Goal: Task Accomplishment & Management: Manage account settings

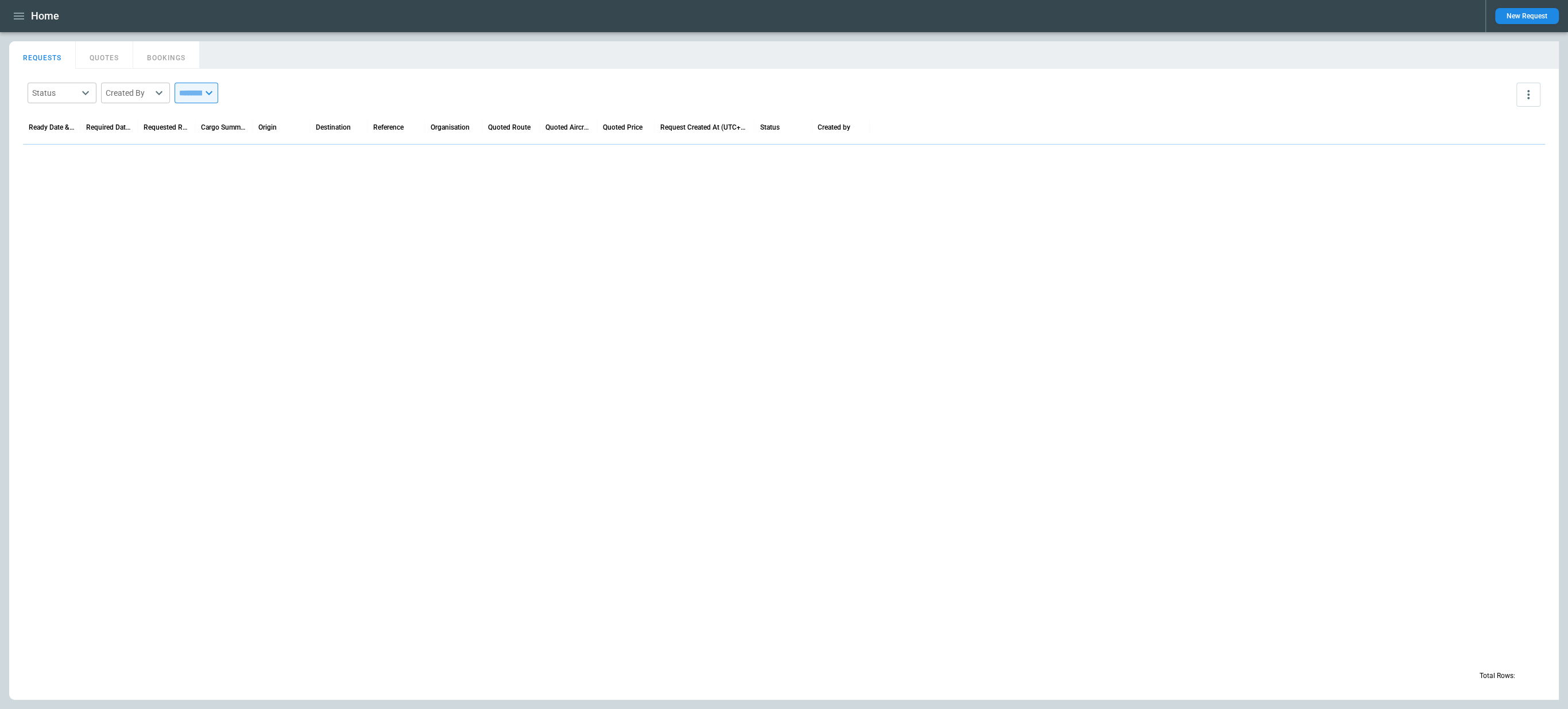
click at [18, 21] on icon "button" at bounding box center [19, 16] width 14 height 14
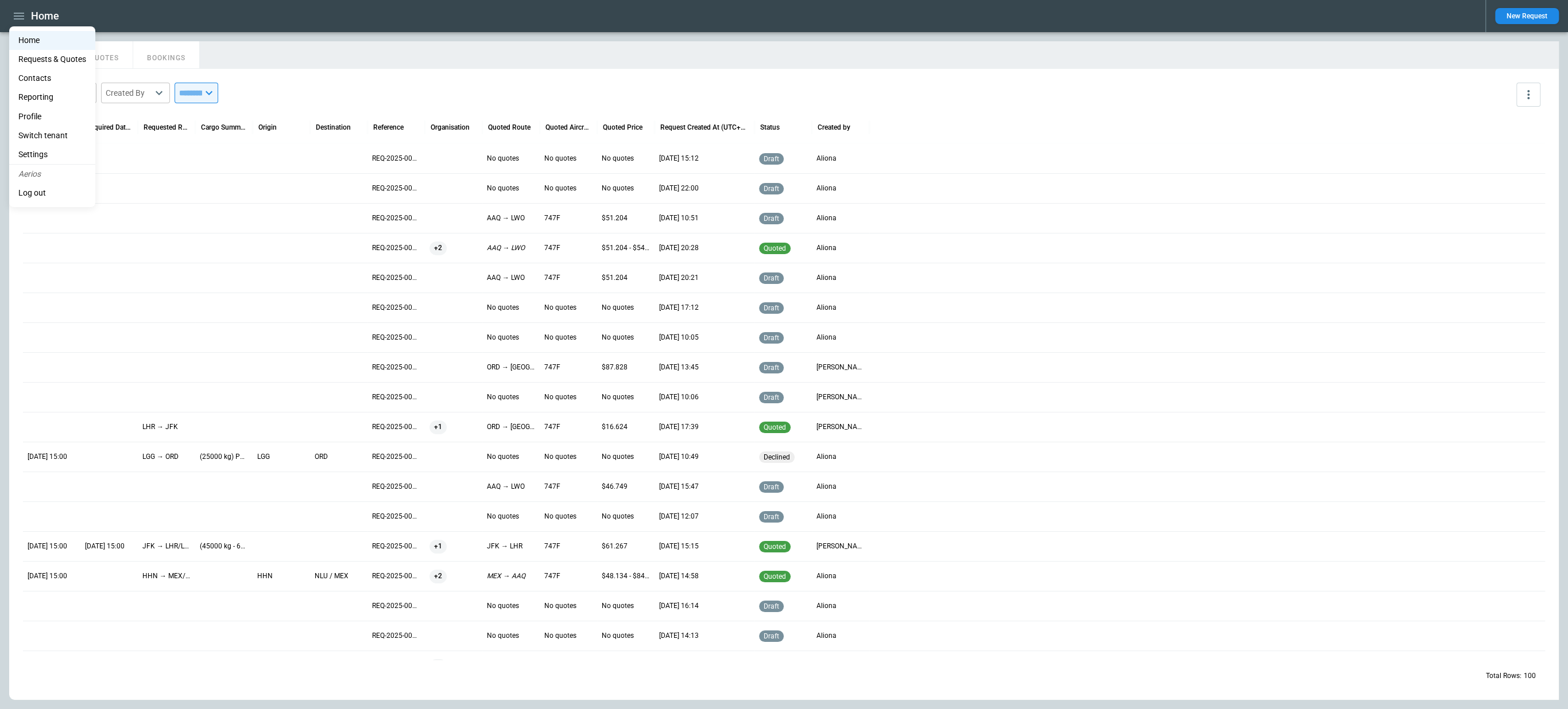
click at [60, 131] on li "Switch tenant" at bounding box center [52, 136] width 86 height 19
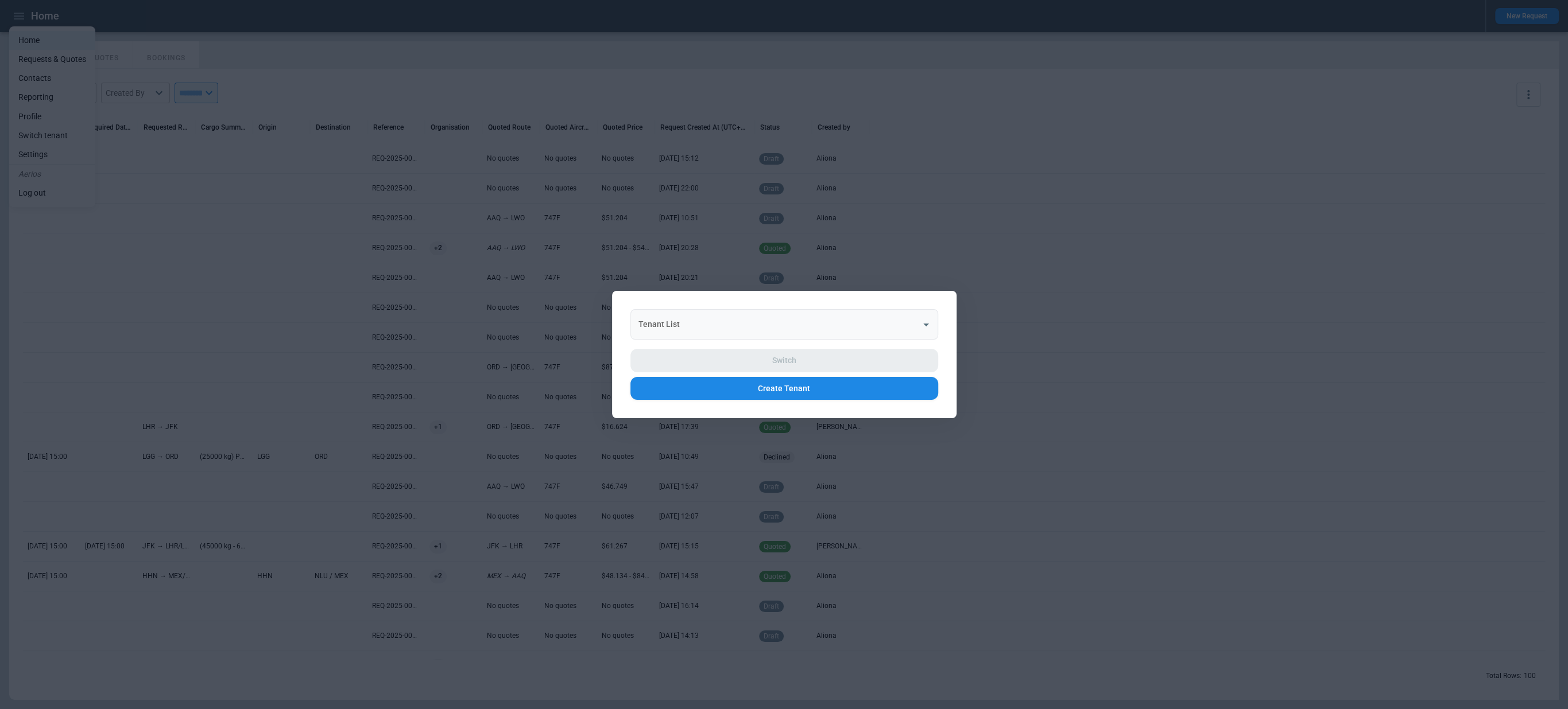
click at [693, 321] on input "Tenant List" at bounding box center [776, 325] width 280 height 20
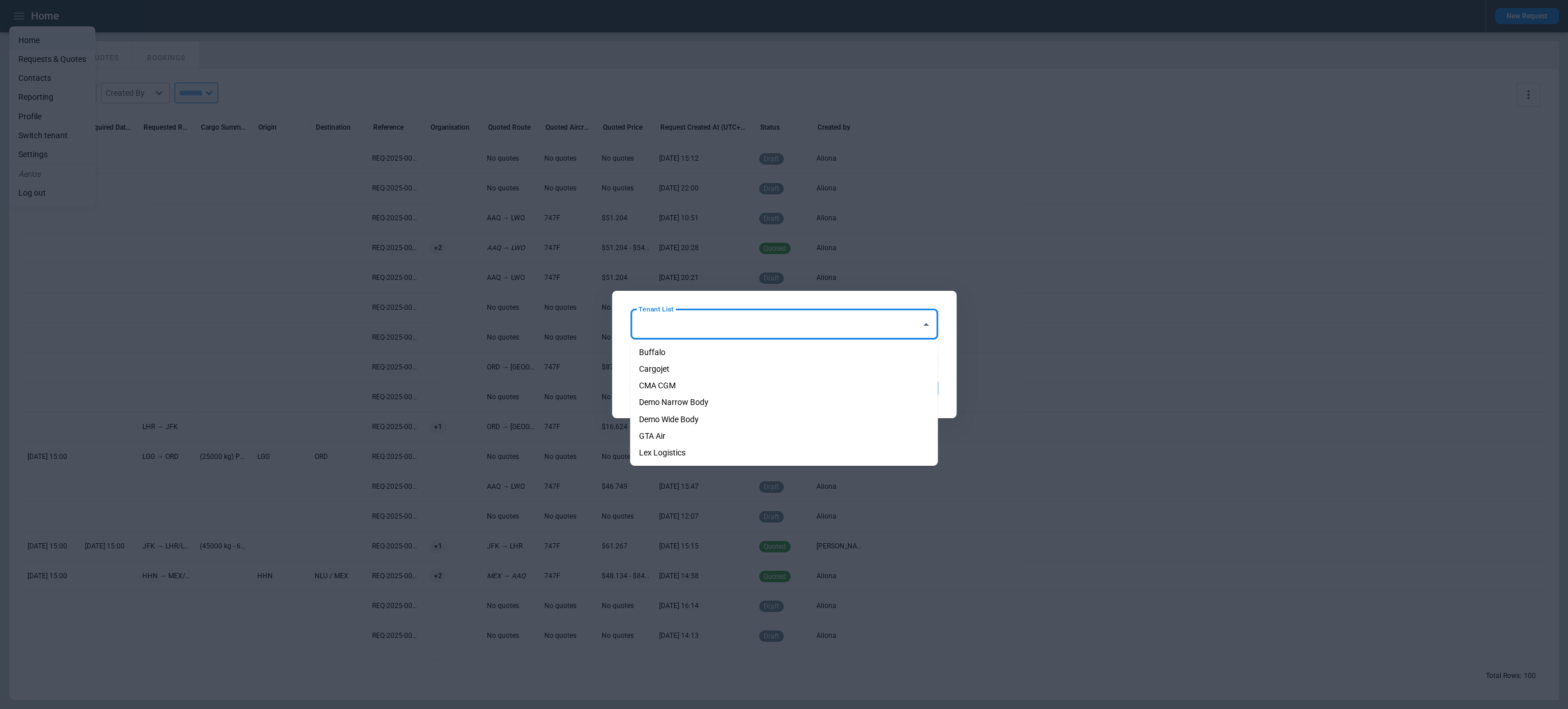
click at [677, 430] on li "GTA Air" at bounding box center [784, 436] width 308 height 17
type input "*******"
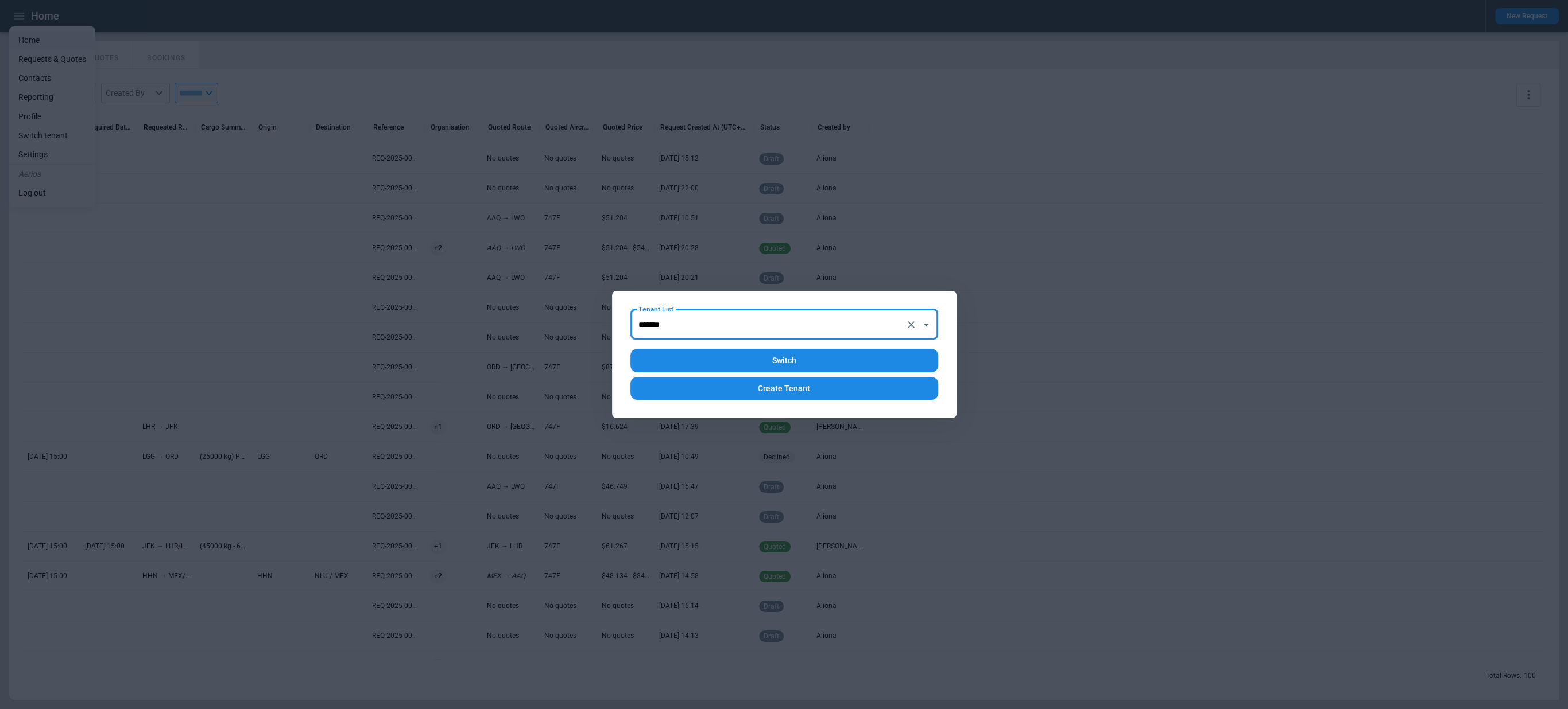
click at [720, 361] on button "Switch" at bounding box center [784, 361] width 308 height 24
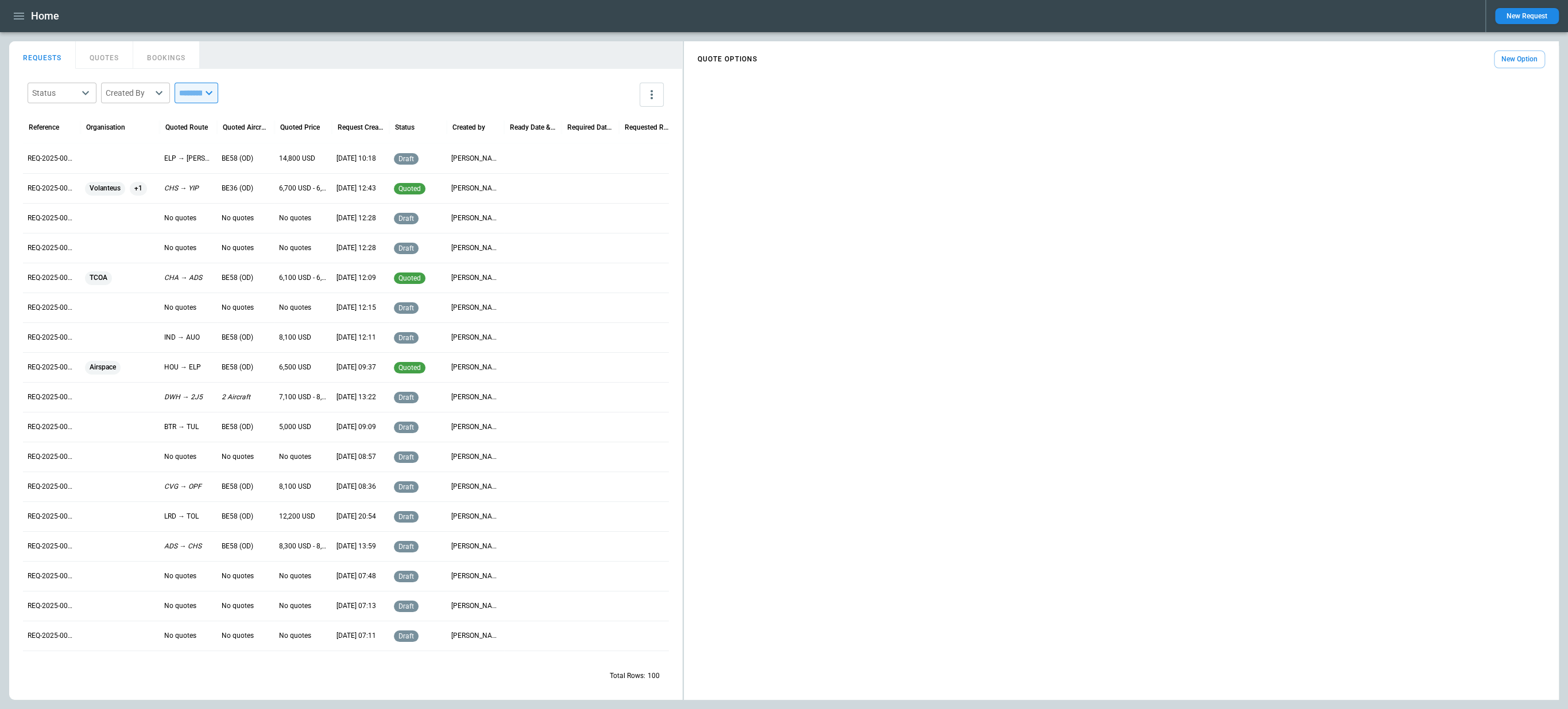
click at [103, 62] on button "QUOTES" at bounding box center [104, 55] width 58 height 28
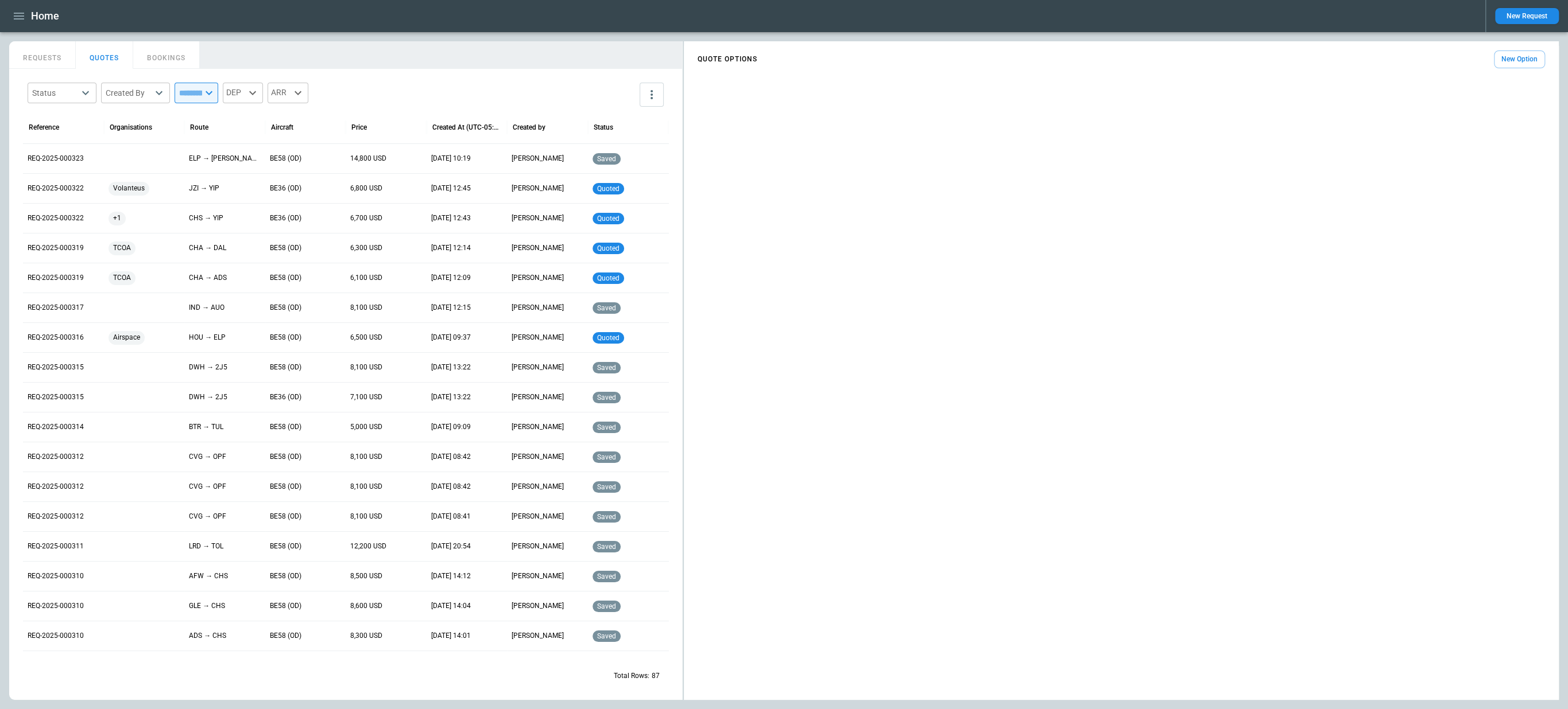
click at [55, 58] on button "REQUESTS" at bounding box center [43, 55] width 66 height 28
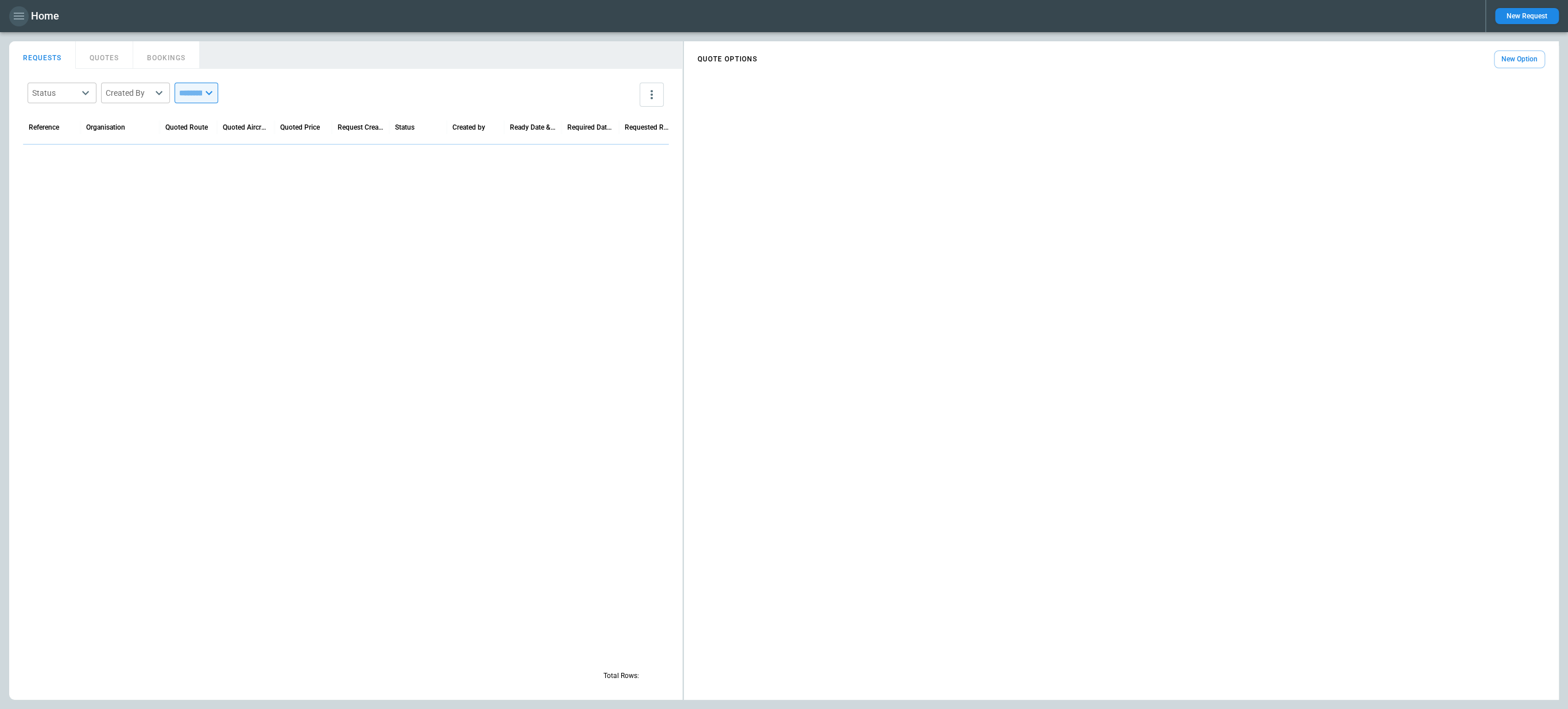
click at [20, 11] on icon "button" at bounding box center [19, 16] width 14 height 14
click at [67, 133] on li "Switch tenant" at bounding box center [52, 136] width 86 height 19
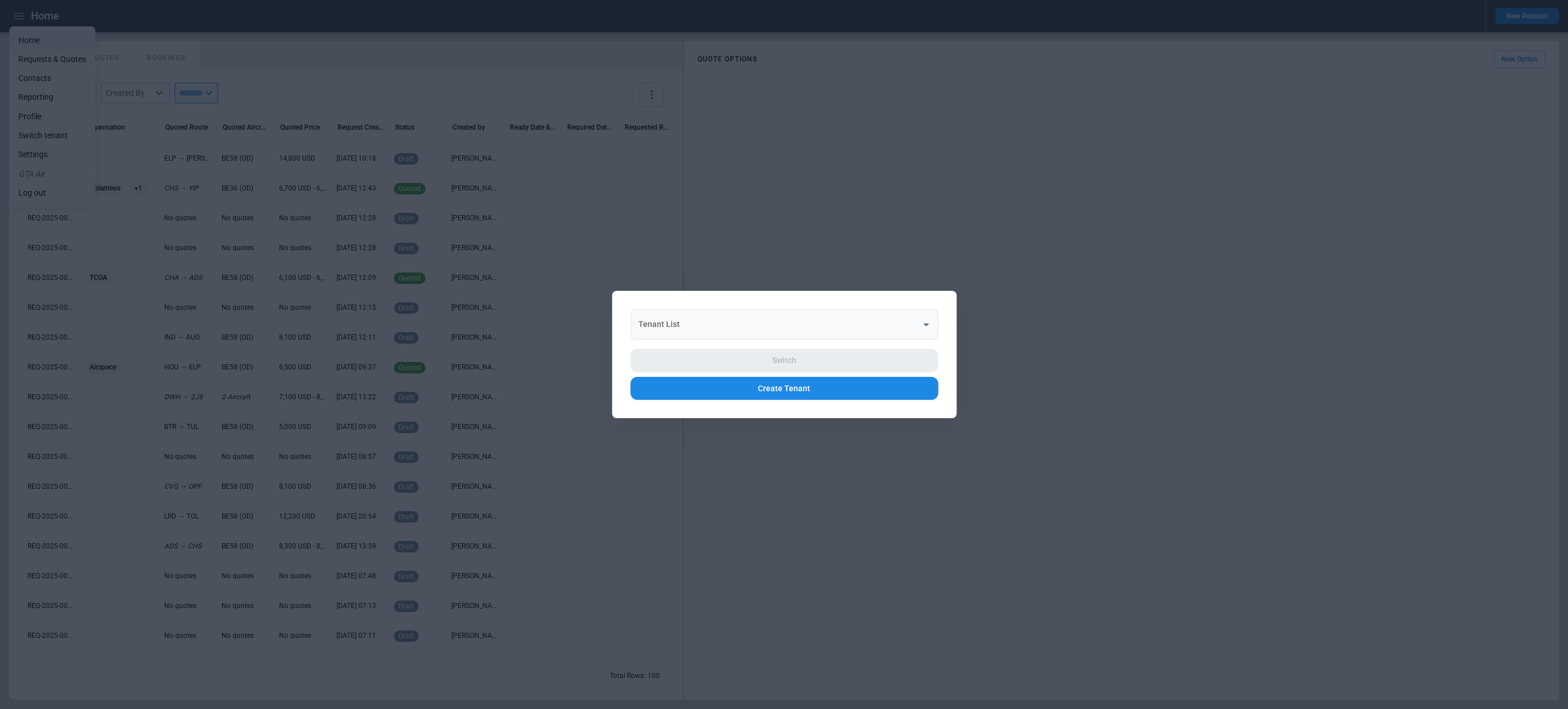
click at [675, 309] on div "Tenant List" at bounding box center [784, 324] width 308 height 30
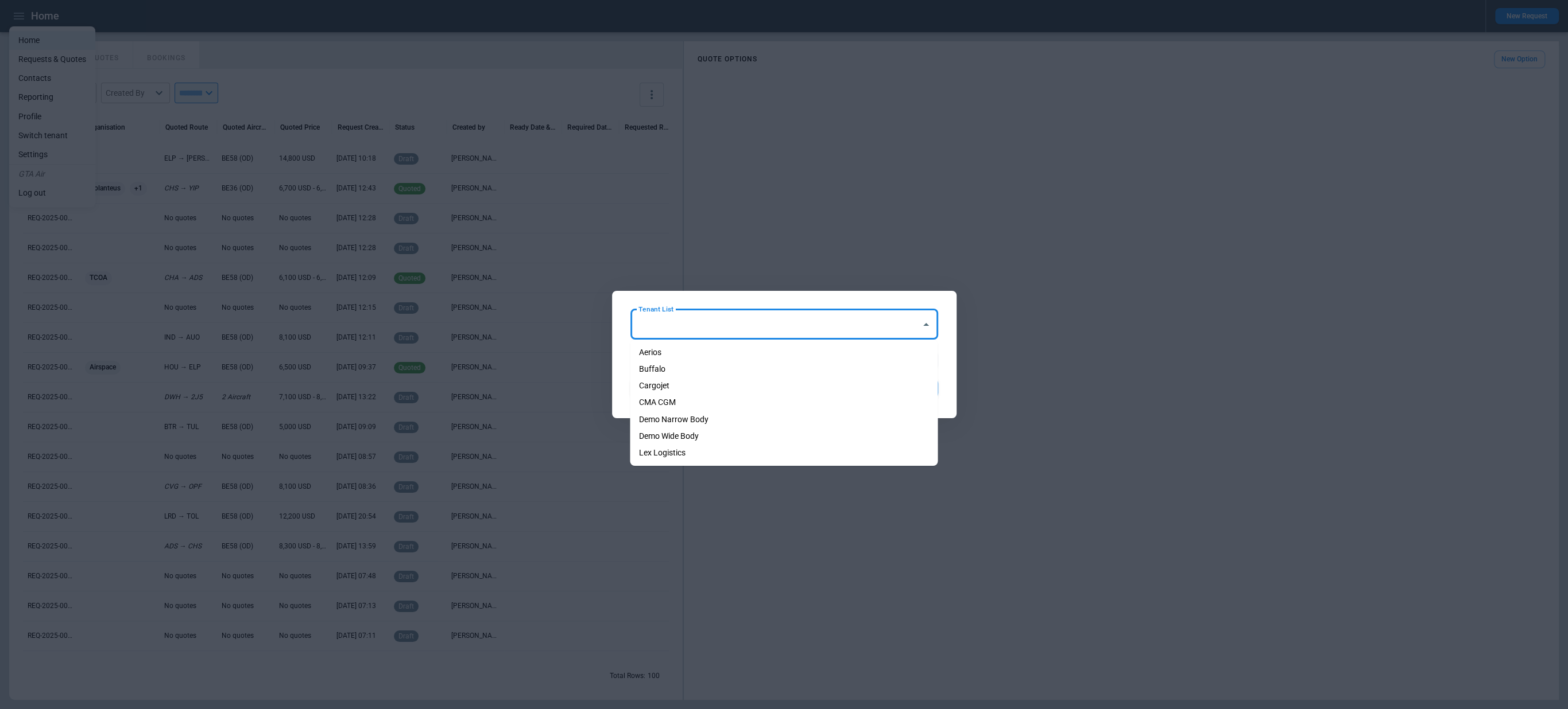
click at [673, 353] on li "Aerios" at bounding box center [784, 352] width 308 height 17
type input "******"
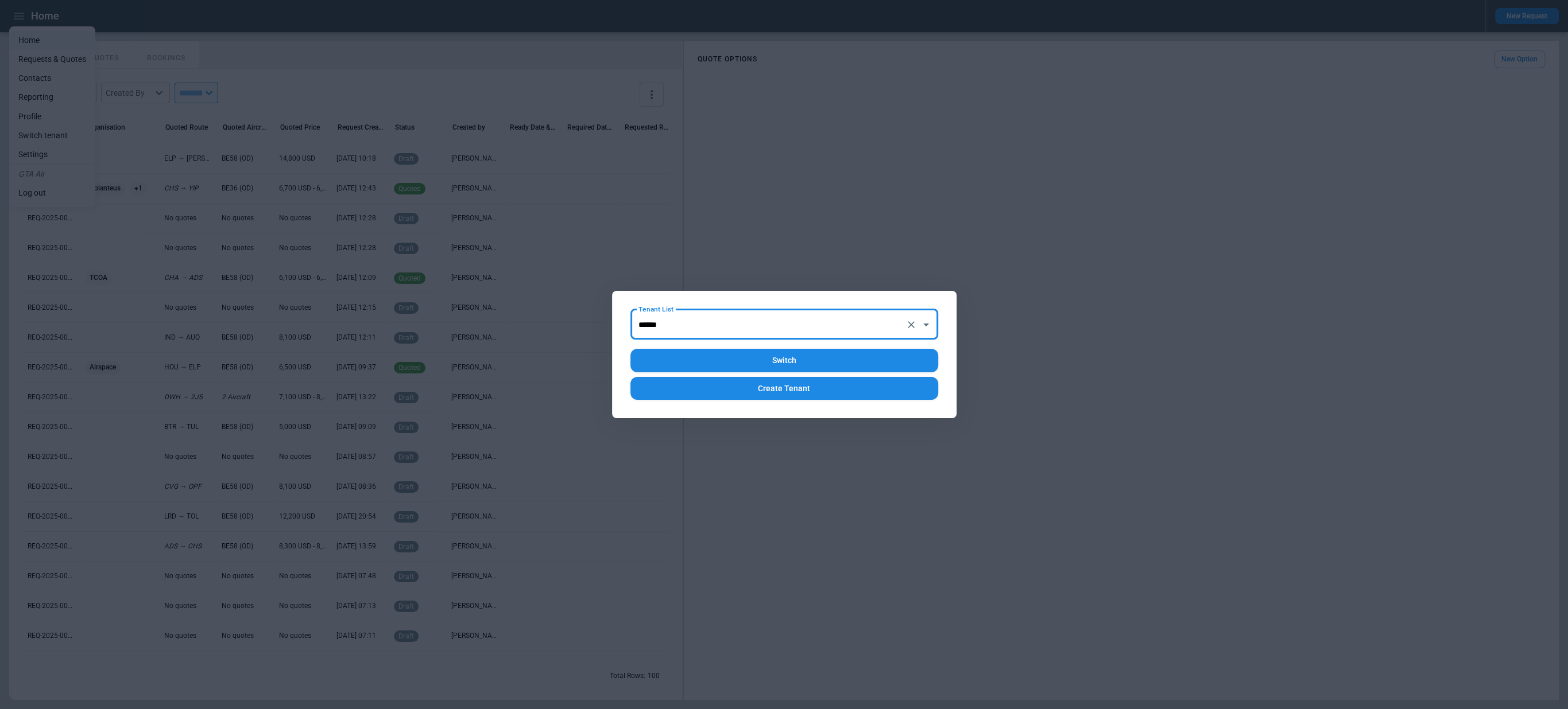
click at [703, 354] on button "Switch" at bounding box center [784, 361] width 308 height 24
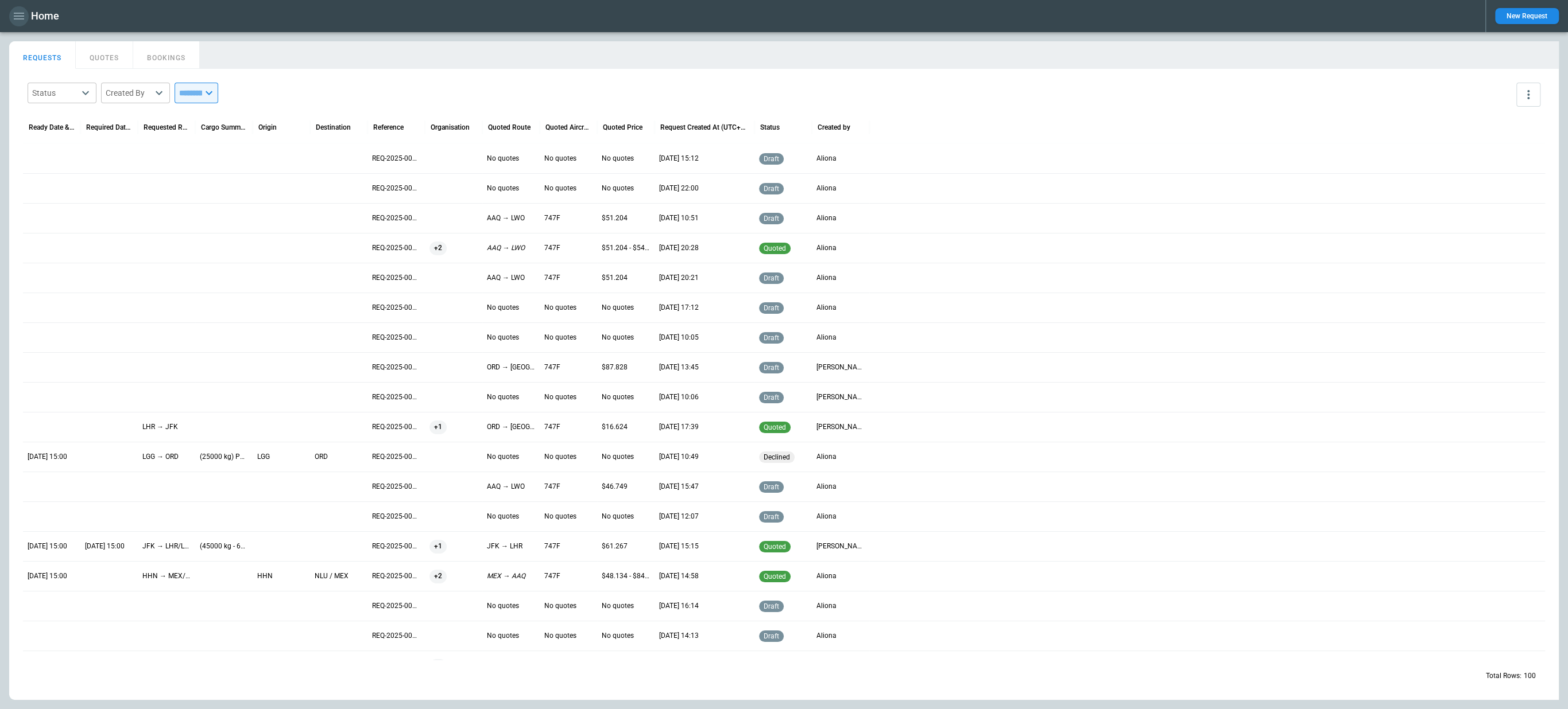
click at [16, 22] on icon "button" at bounding box center [19, 16] width 14 height 14
click at [62, 142] on li "Switch tenant" at bounding box center [52, 136] width 86 height 19
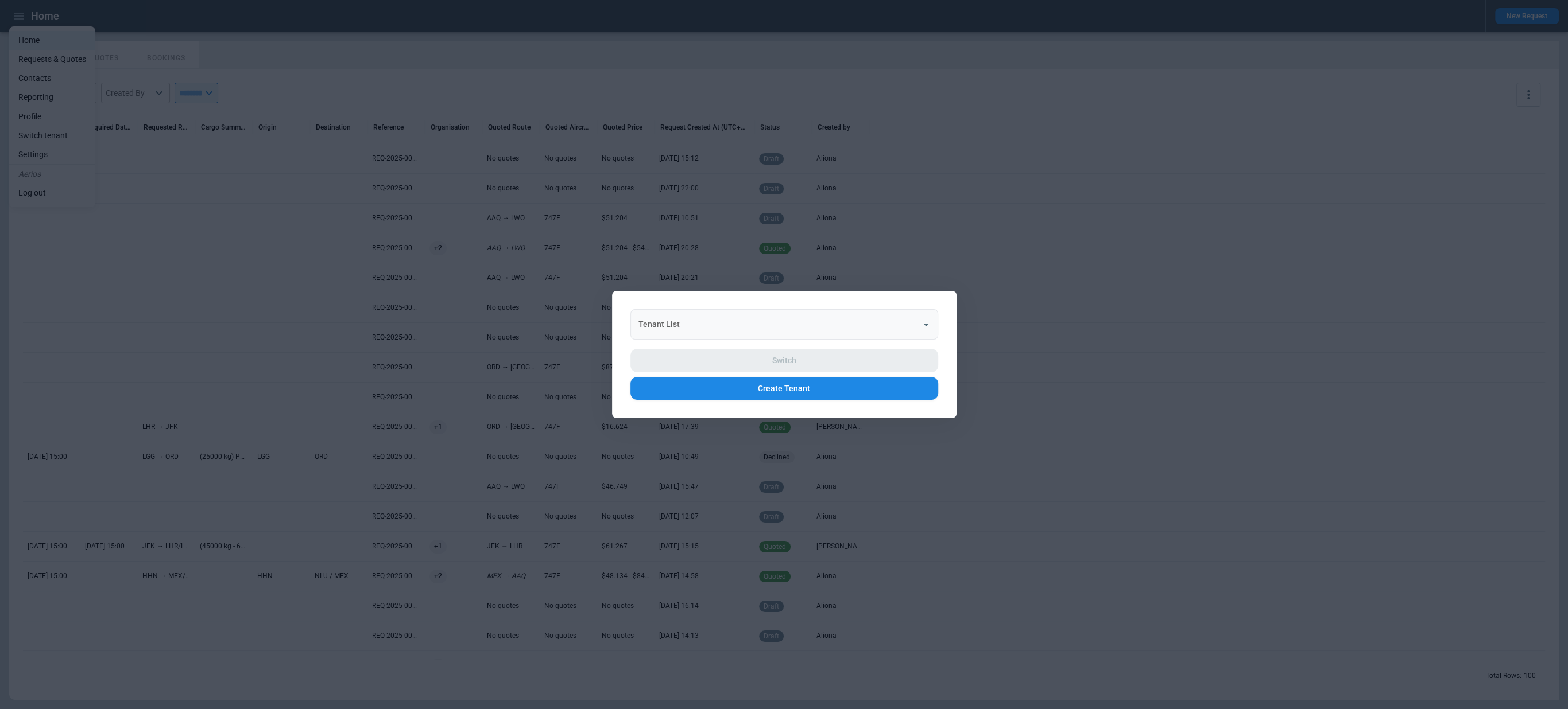
click at [689, 324] on input "Tenant List" at bounding box center [776, 325] width 280 height 20
click at [694, 350] on li "Cargojet" at bounding box center [784, 352] width 308 height 17
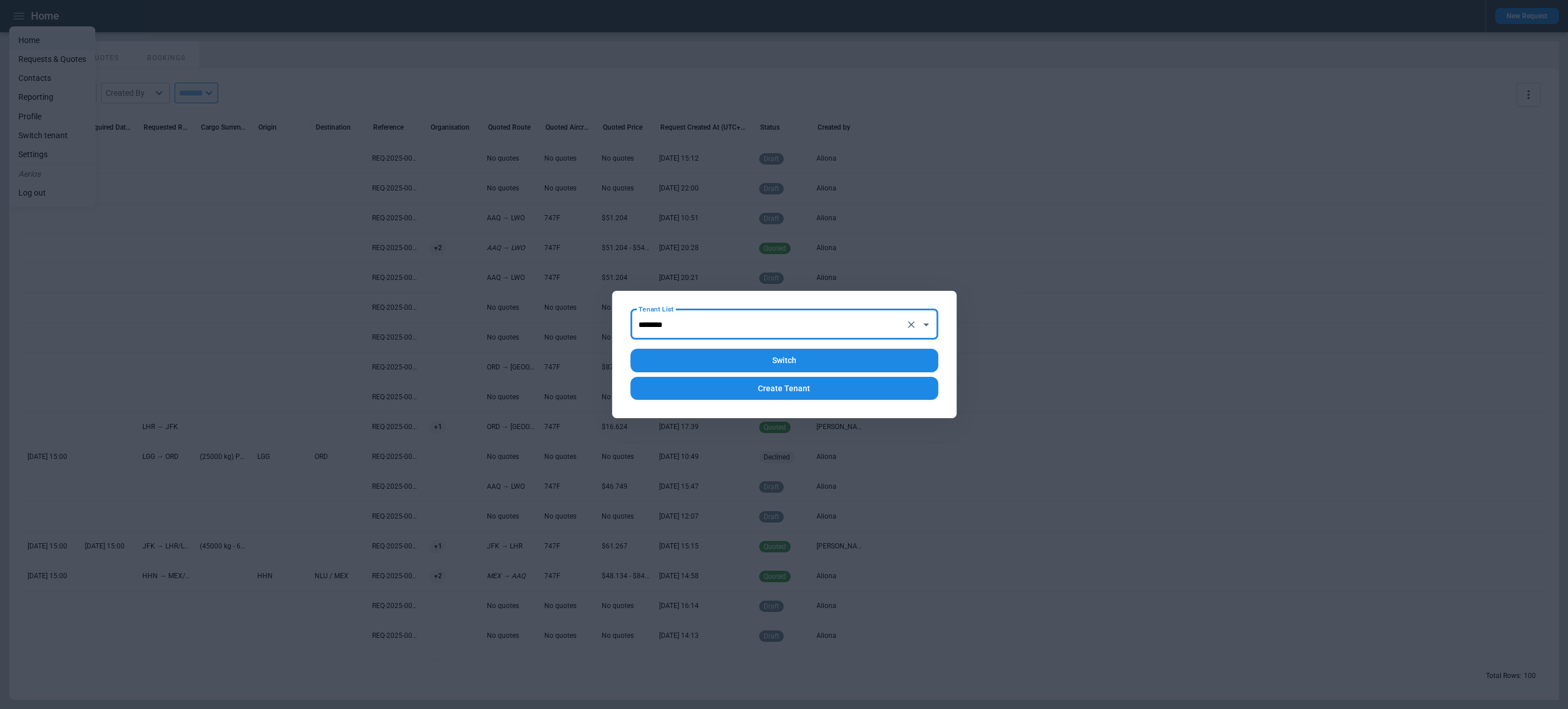
type input "********"
click at [715, 357] on button "Switch" at bounding box center [784, 361] width 308 height 24
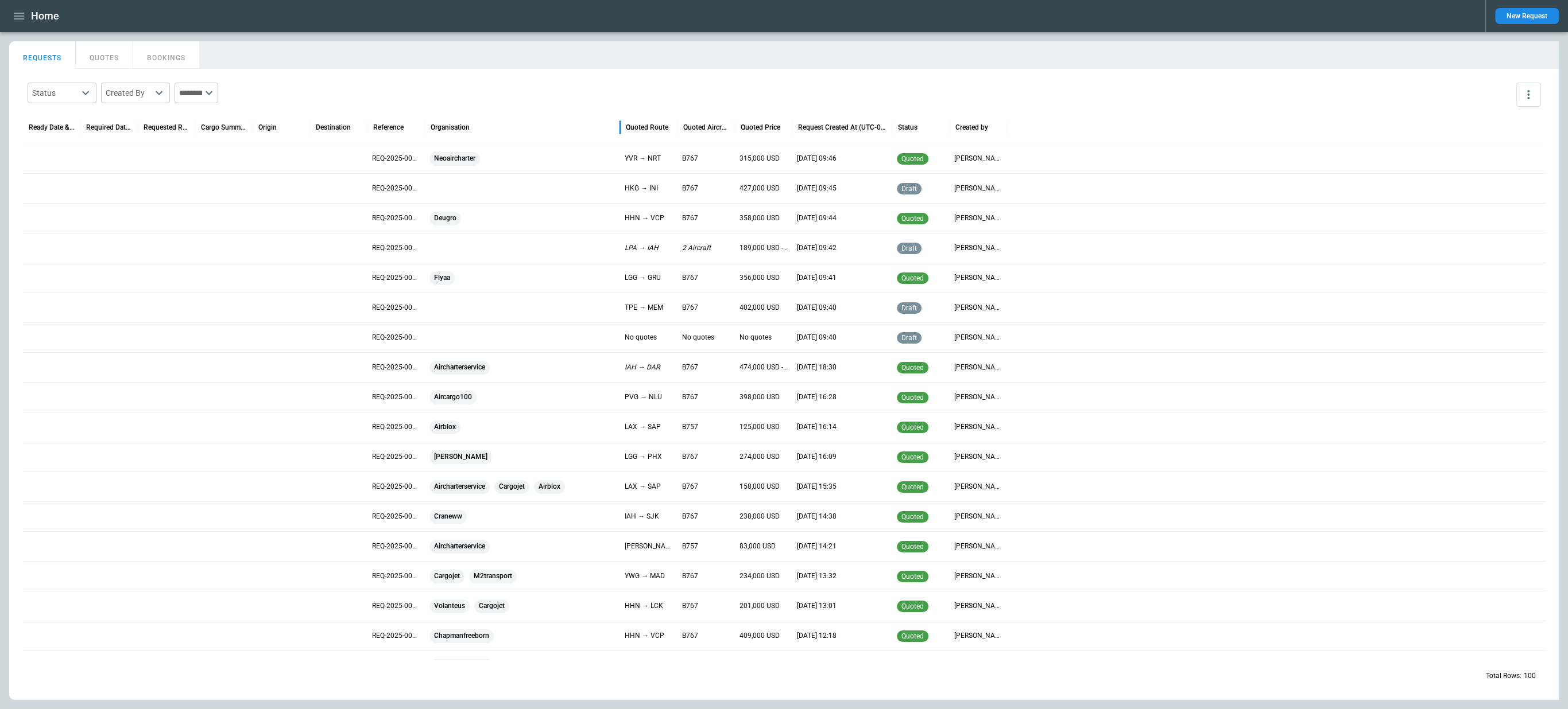
drag, startPoint x: 481, startPoint y: 128, endPoint x: 619, endPoint y: 137, distance: 138.3
click at [619, 137] on div at bounding box center [620, 128] width 5 height 32
click at [17, 20] on icon "button" at bounding box center [19, 16] width 14 height 14
click at [39, 84] on li "Contacts" at bounding box center [52, 78] width 86 height 19
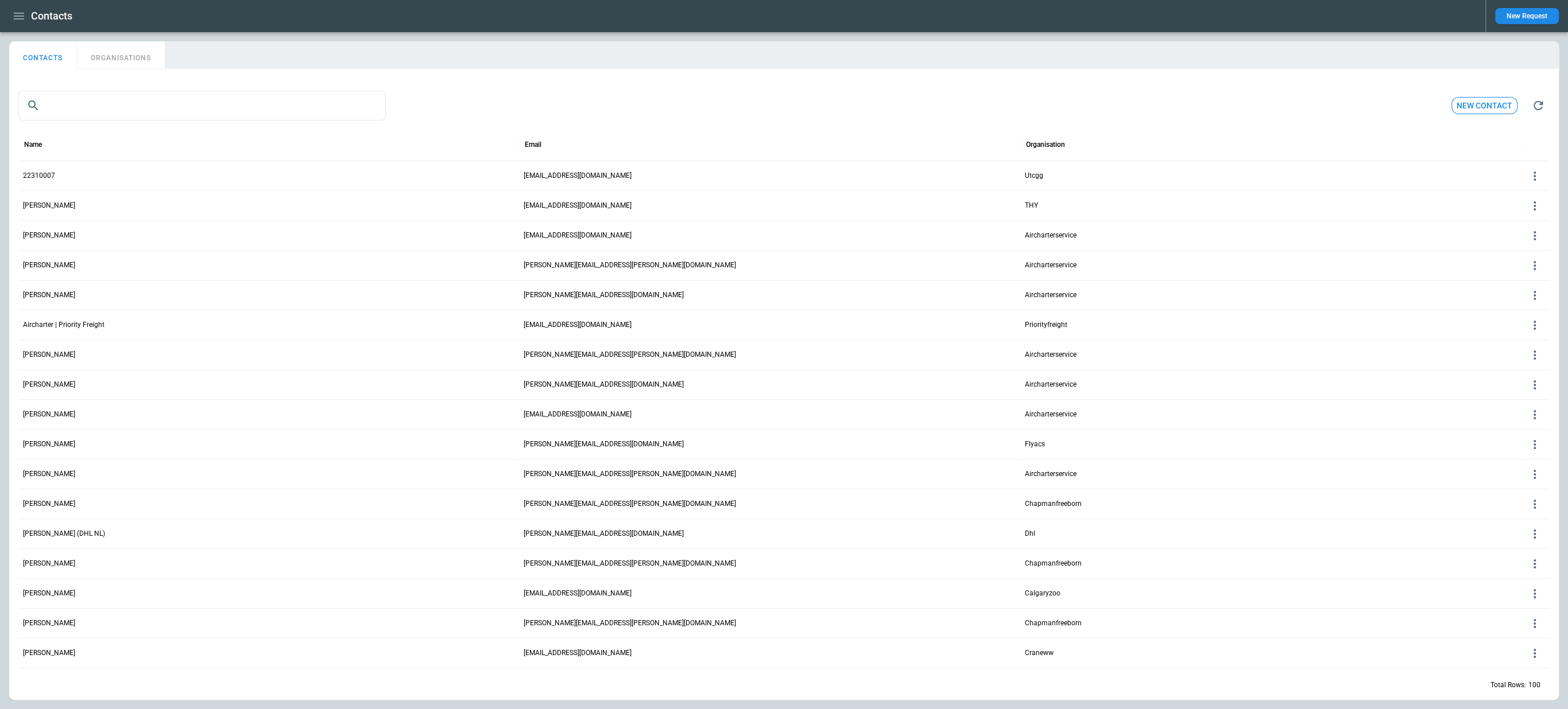
click at [141, 60] on button "ORGANISATIONS" at bounding box center [121, 55] width 88 height 28
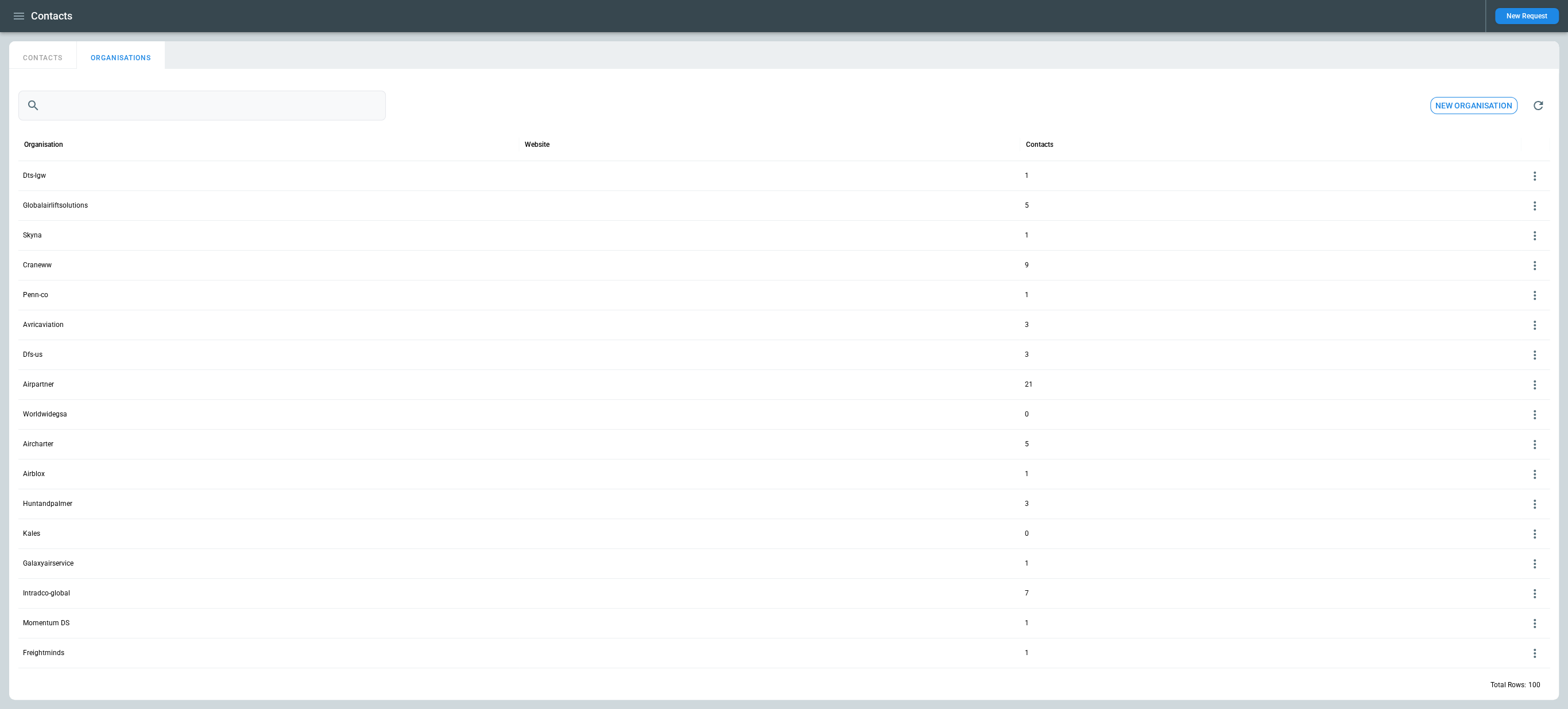
click at [126, 108] on input "text" at bounding box center [215, 106] width 341 height 30
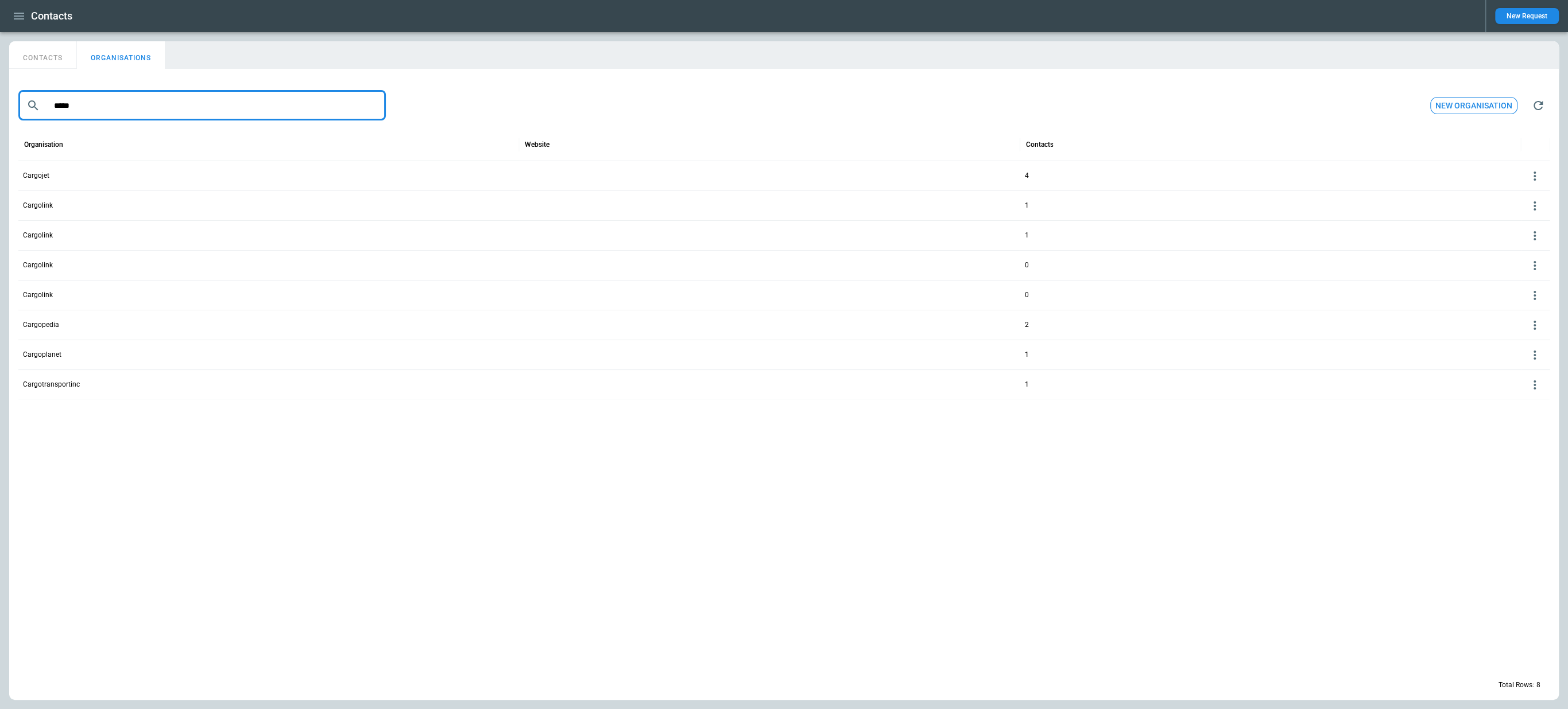
type input "*****"
click at [21, 18] on icon "button" at bounding box center [18, 16] width 10 height 7
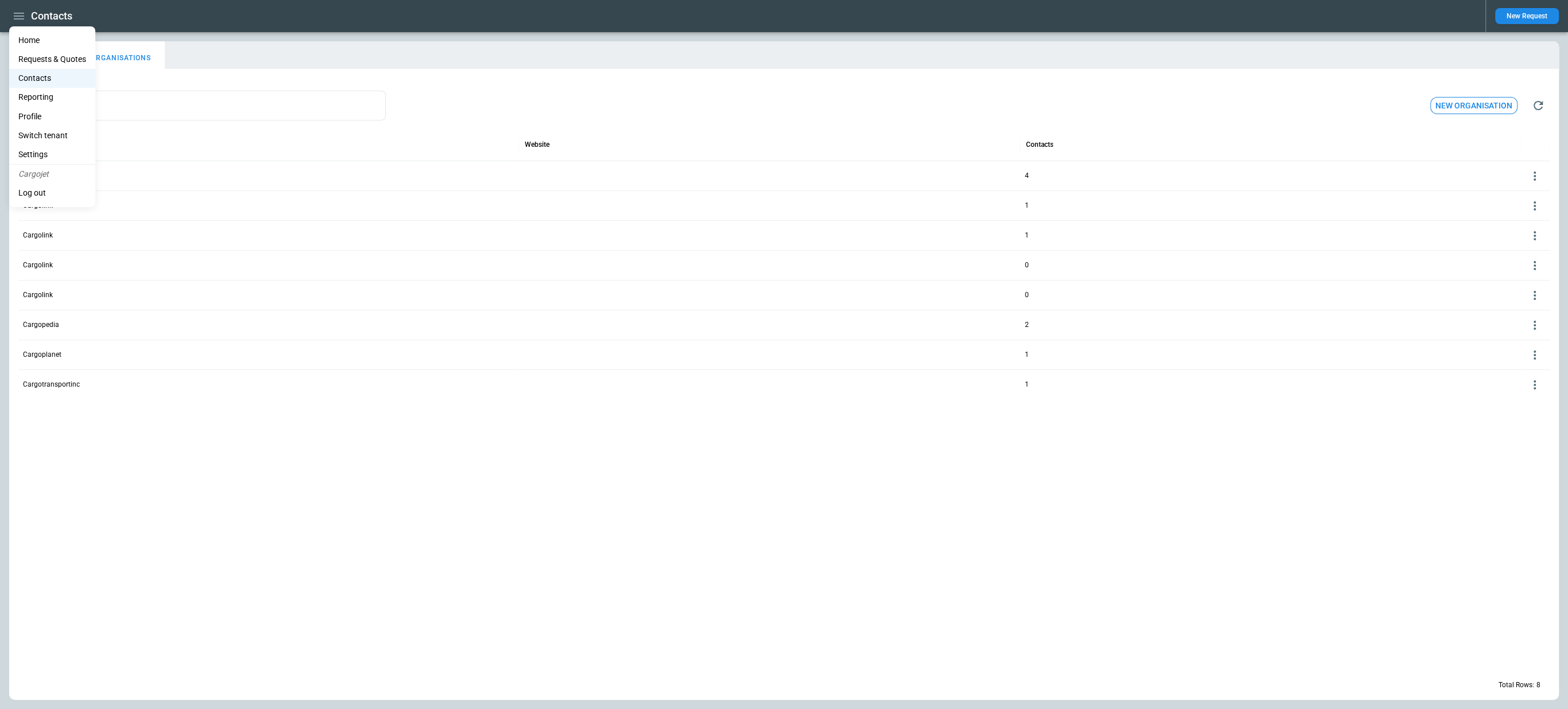
click at [48, 131] on li "Switch tenant" at bounding box center [52, 136] width 86 height 19
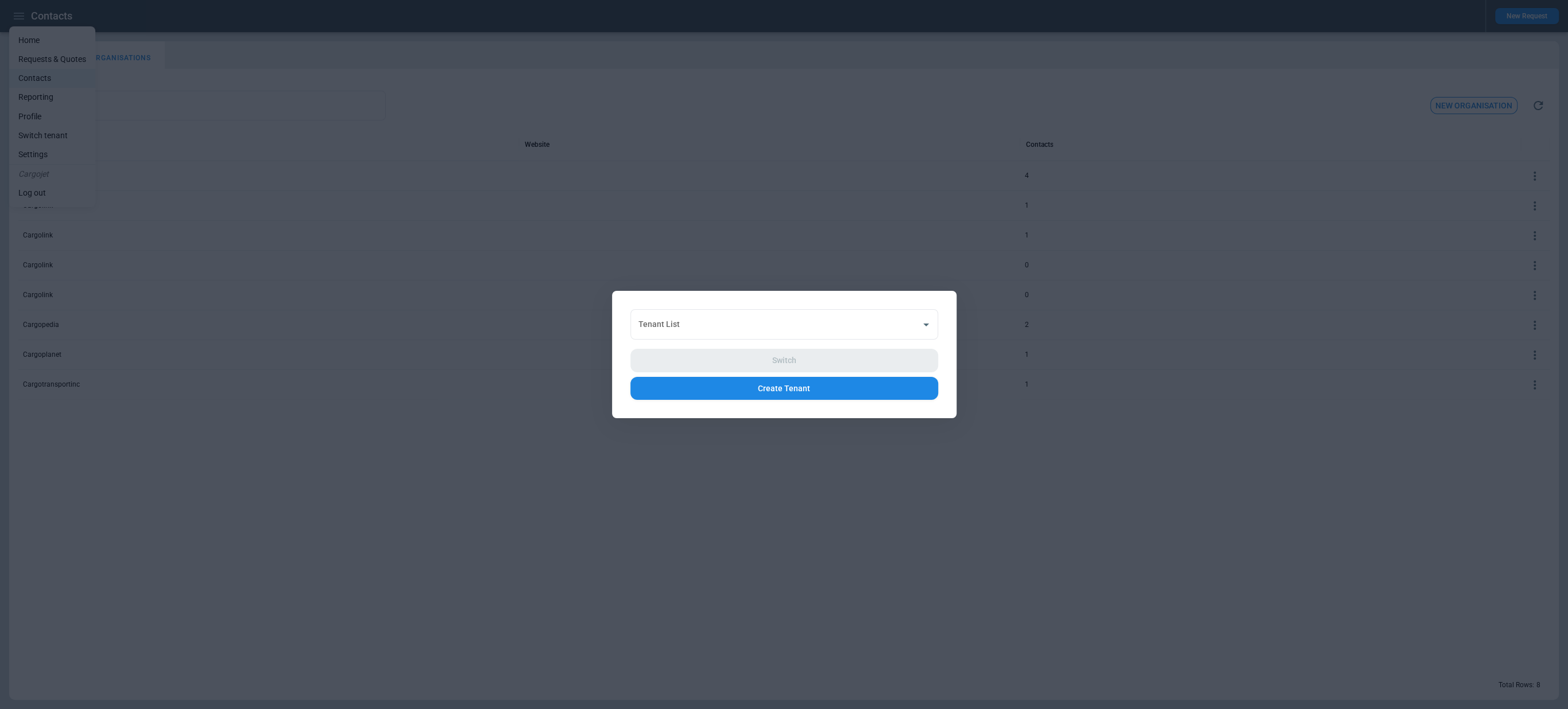
click at [600, 216] on div at bounding box center [784, 354] width 1568 height 709
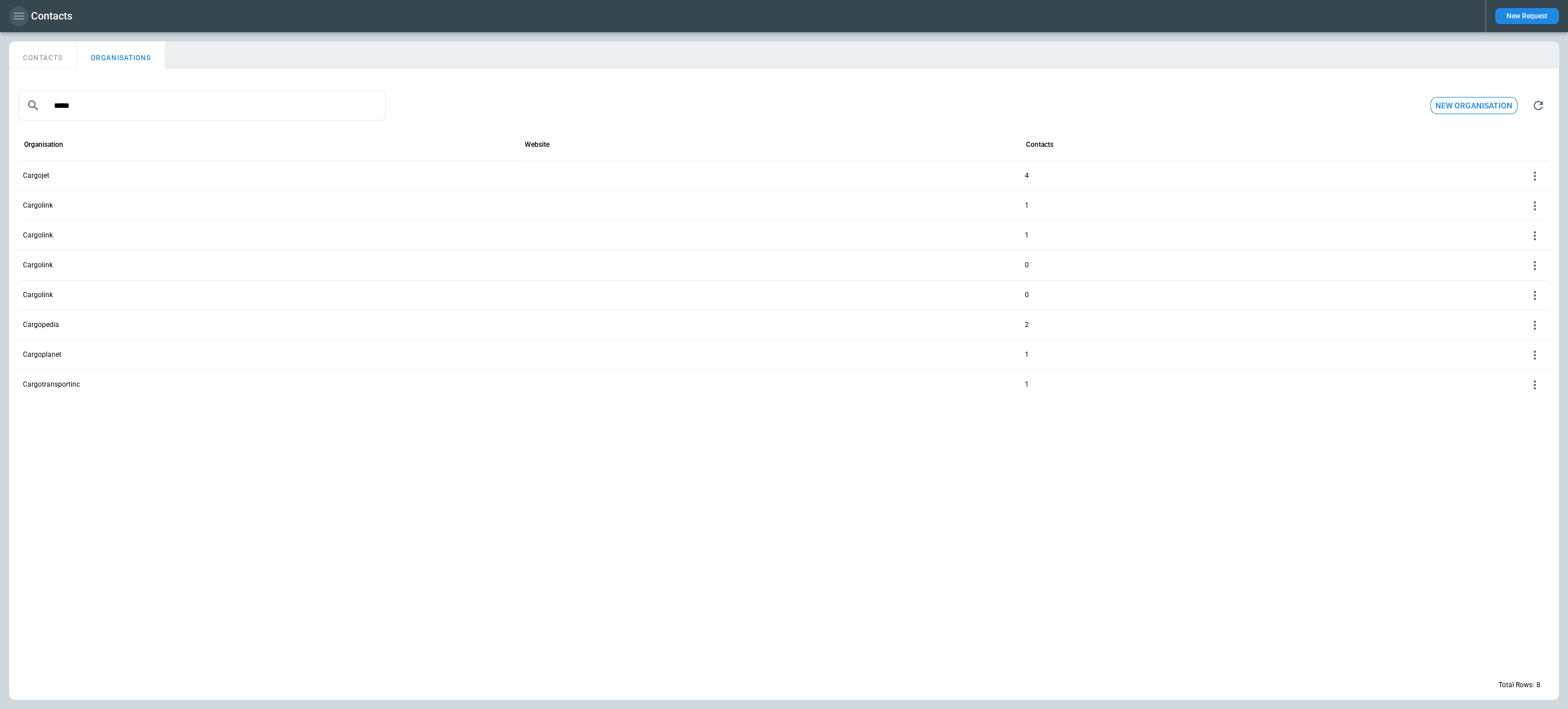
click at [20, 12] on icon "button" at bounding box center [19, 16] width 14 height 14
click at [45, 147] on li "Settings" at bounding box center [52, 155] width 86 height 19
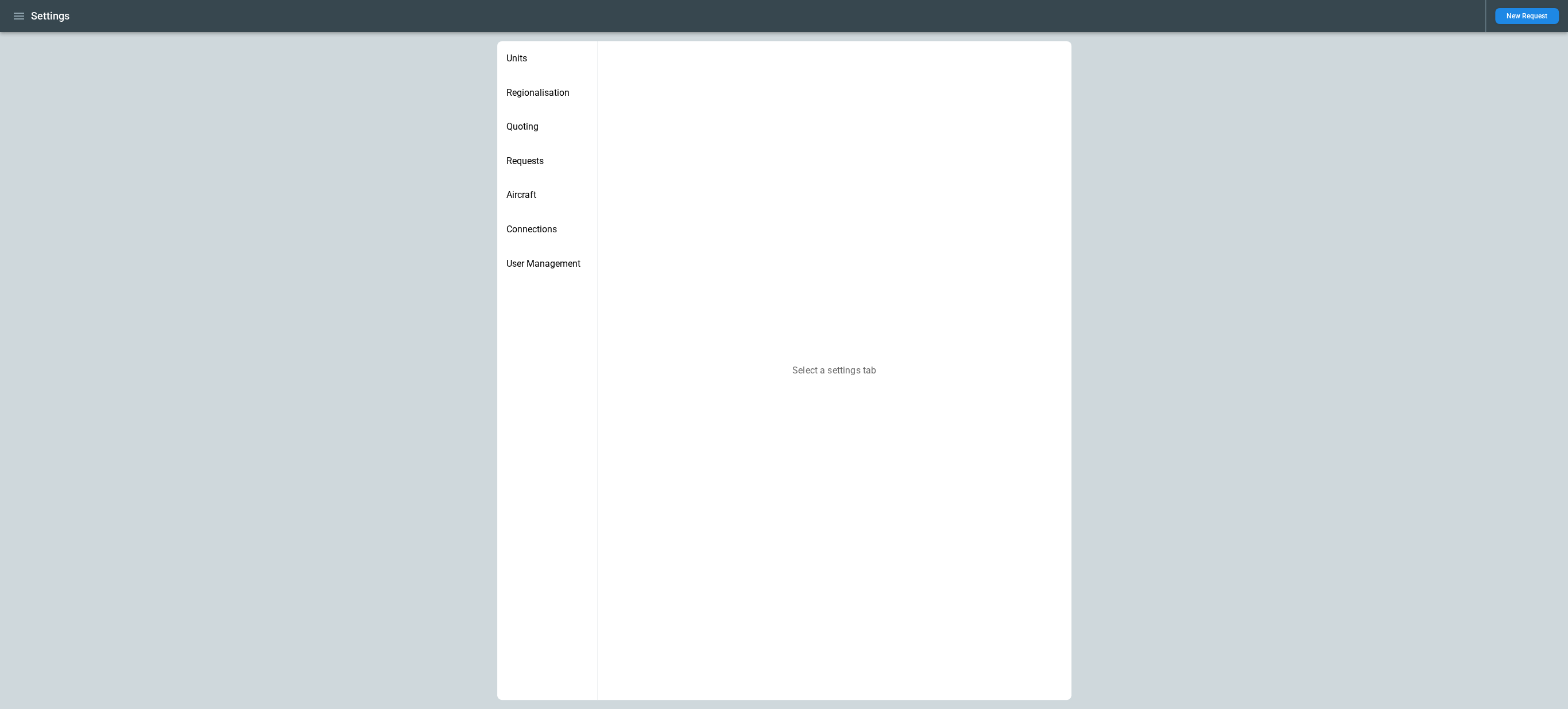
click at [528, 250] on div "User Management" at bounding box center [547, 264] width 100 height 35
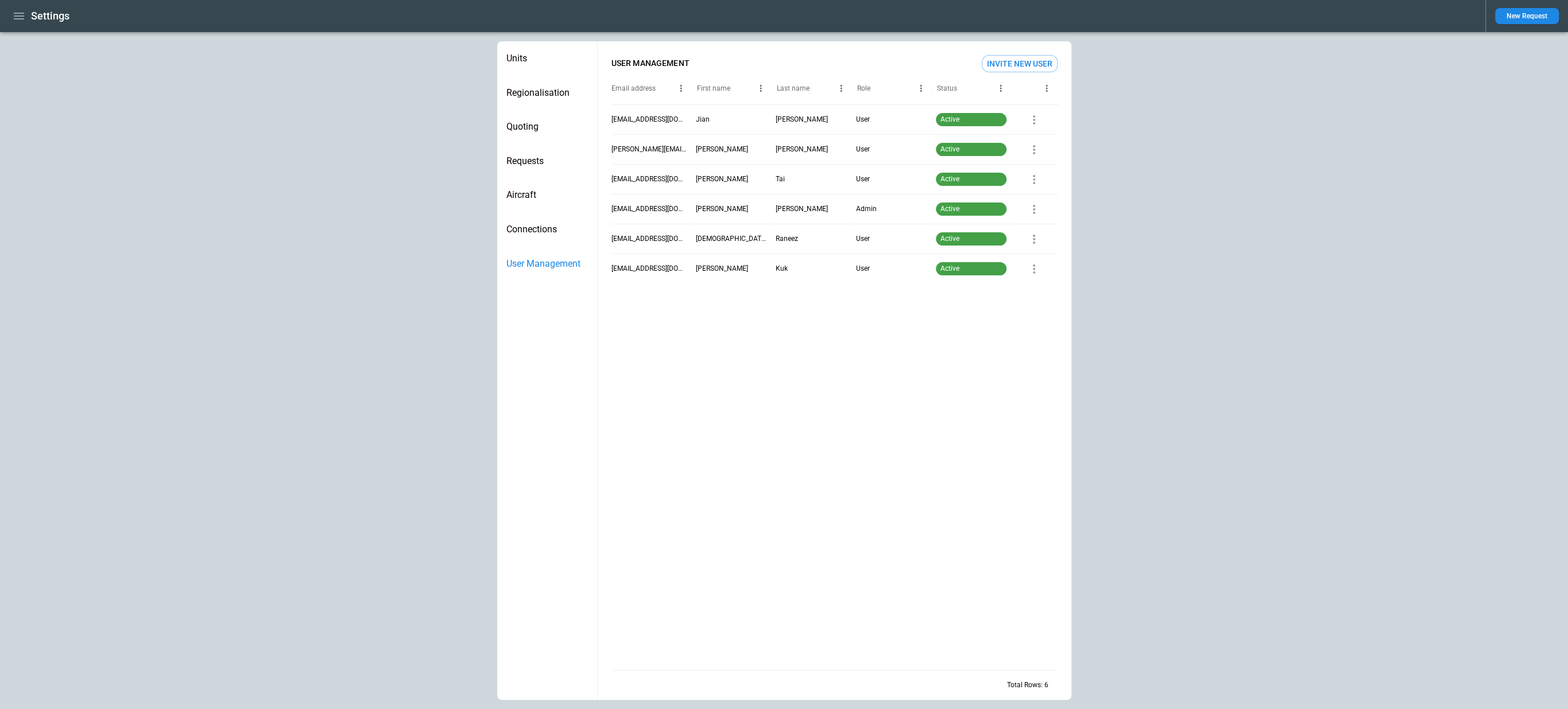
click at [17, 22] on icon "button" at bounding box center [19, 16] width 14 height 14
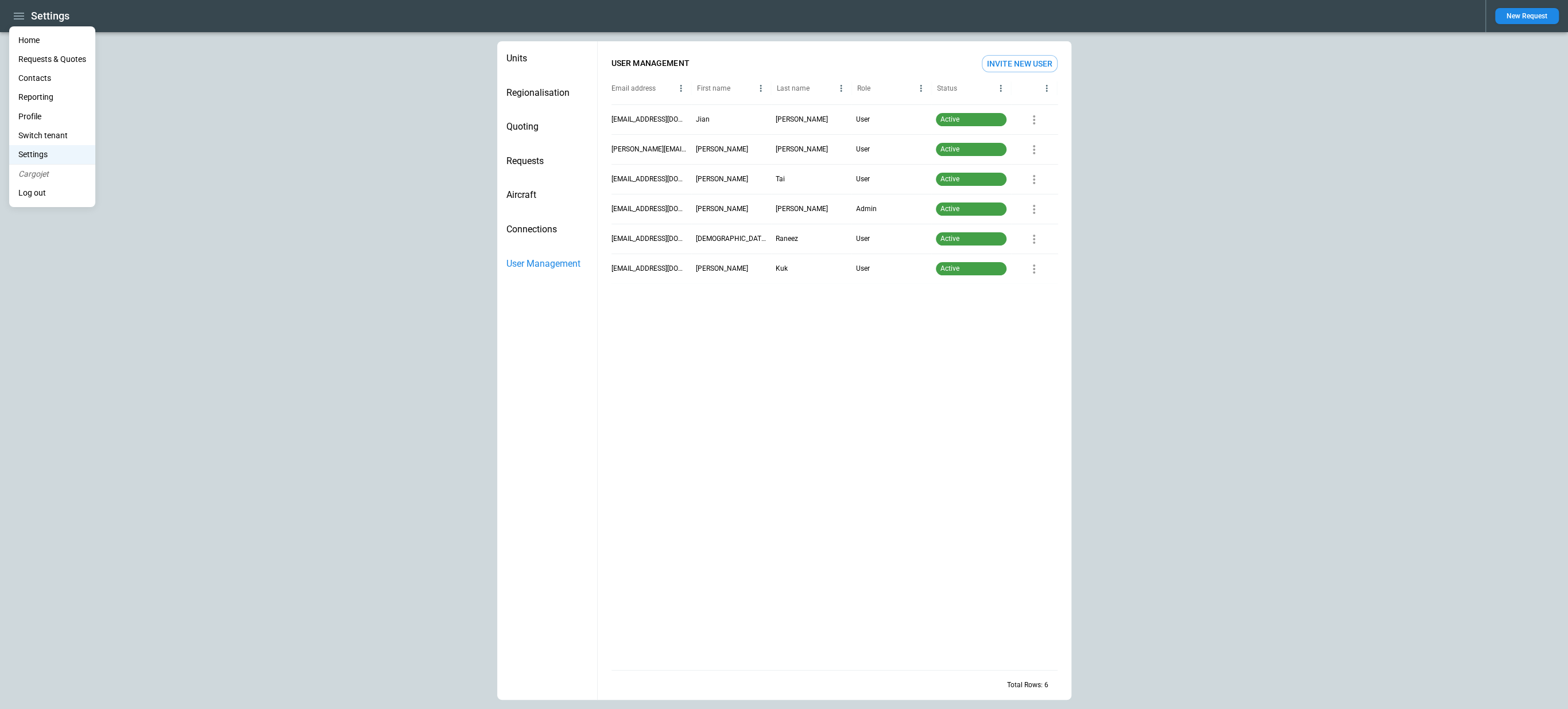
click at [44, 131] on li "Switch tenant" at bounding box center [52, 136] width 86 height 19
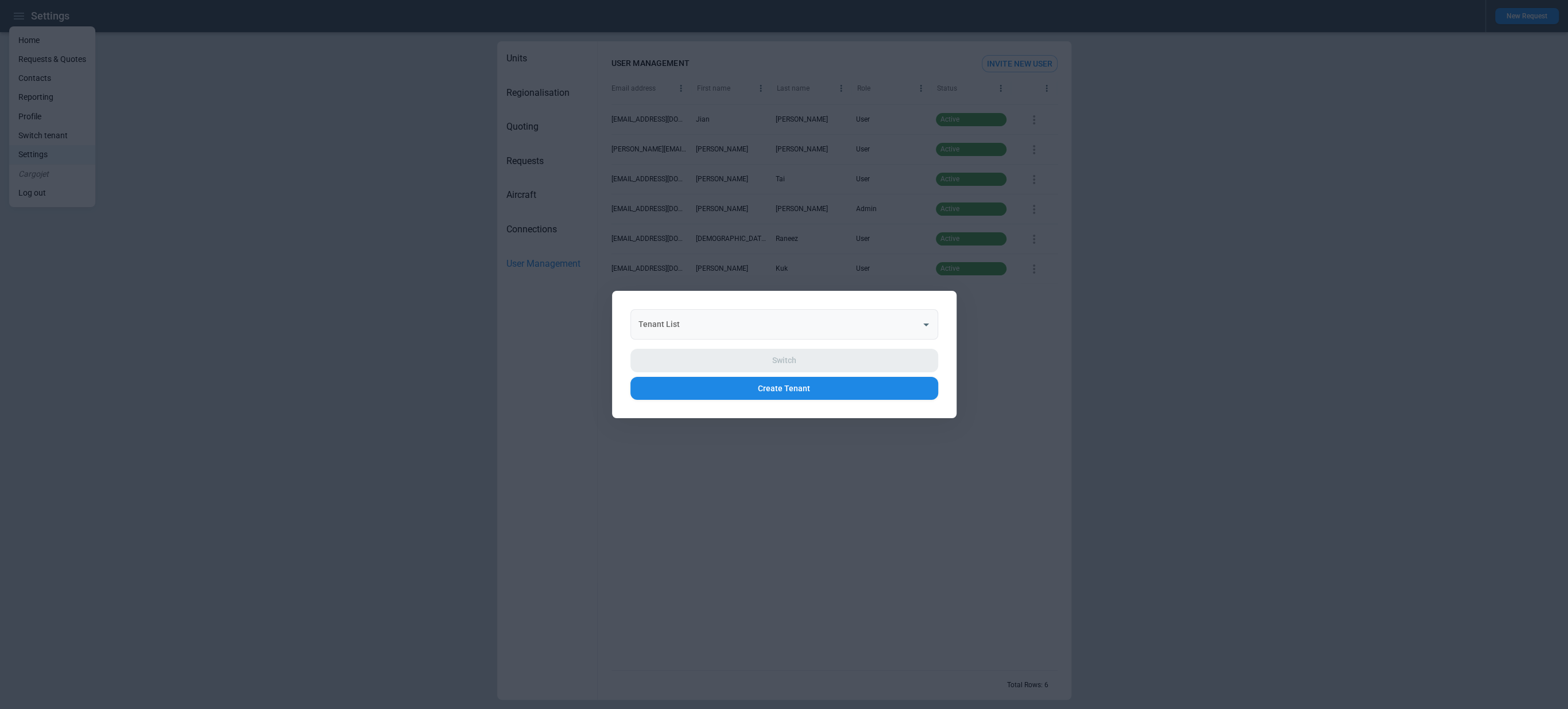
click at [747, 318] on input "Tenant List" at bounding box center [776, 325] width 280 height 20
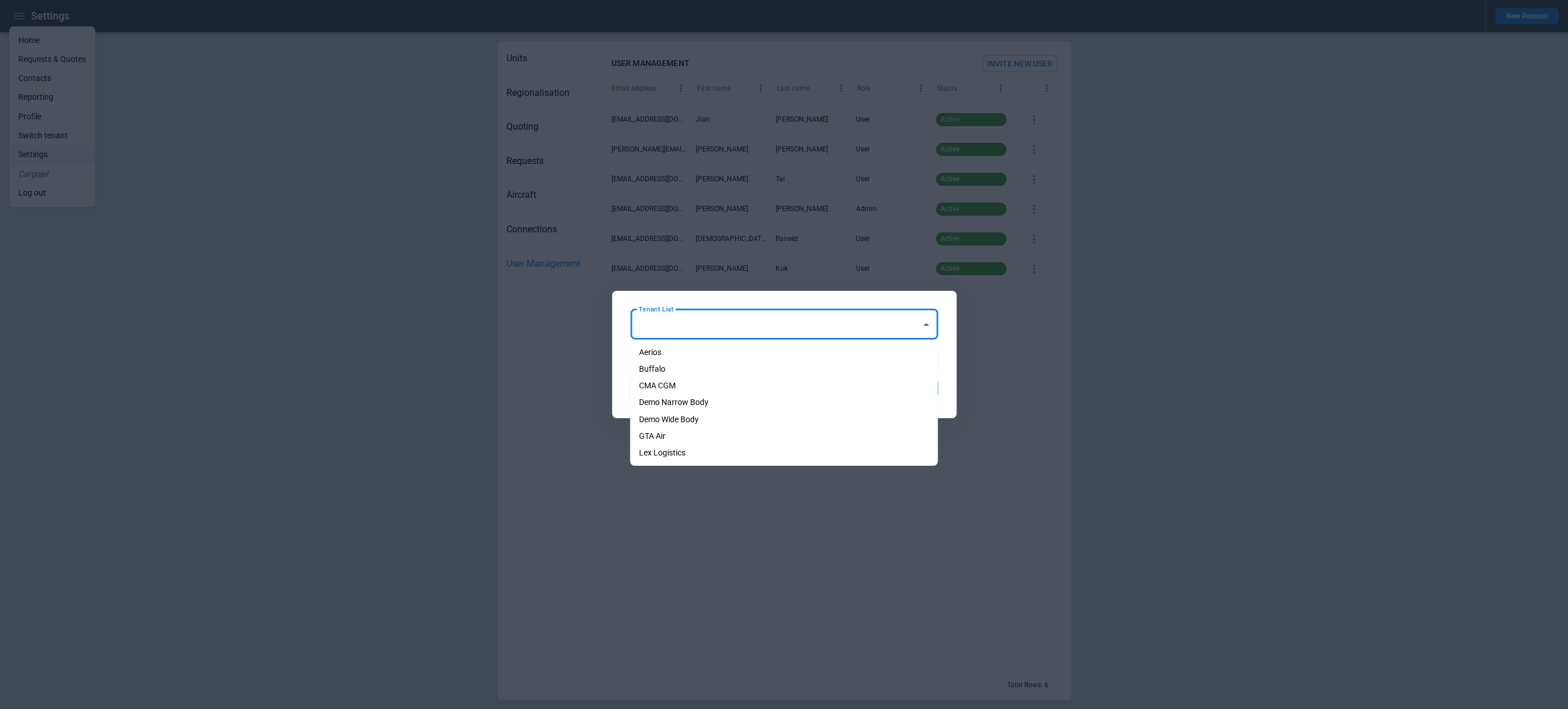
click at [733, 349] on li "Aerios" at bounding box center [784, 352] width 308 height 17
type input "******"
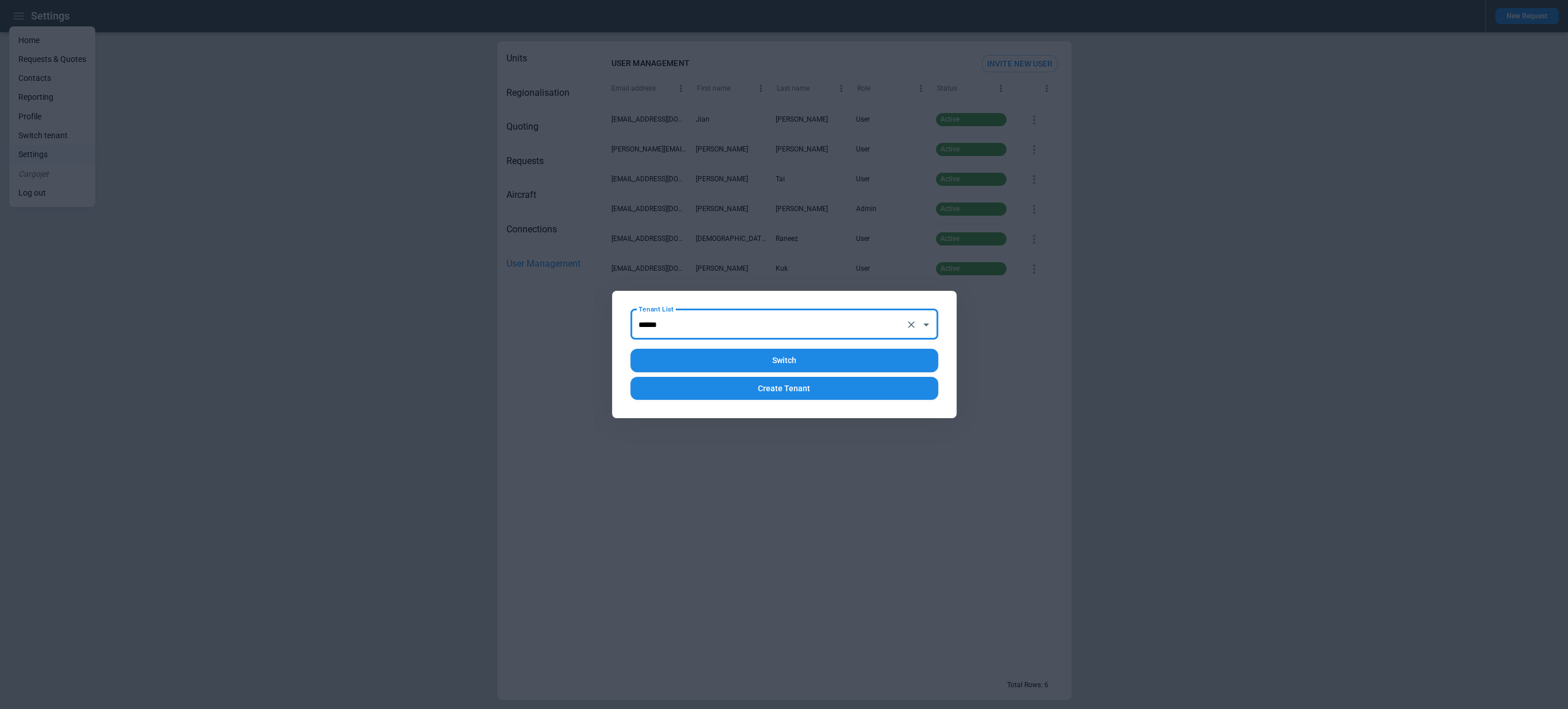
click at [746, 354] on button "Switch" at bounding box center [784, 361] width 308 height 24
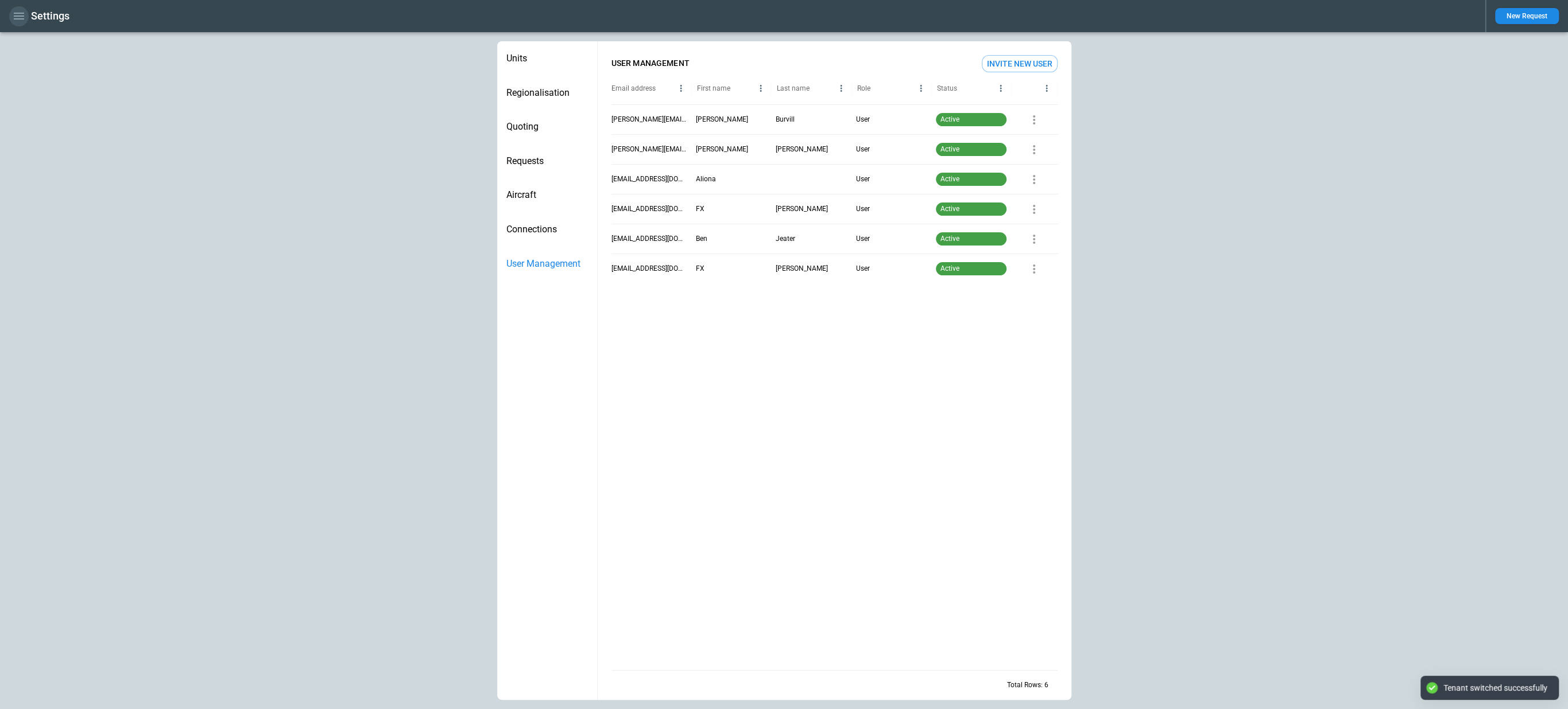
click at [22, 21] on icon "button" at bounding box center [19, 16] width 14 height 14
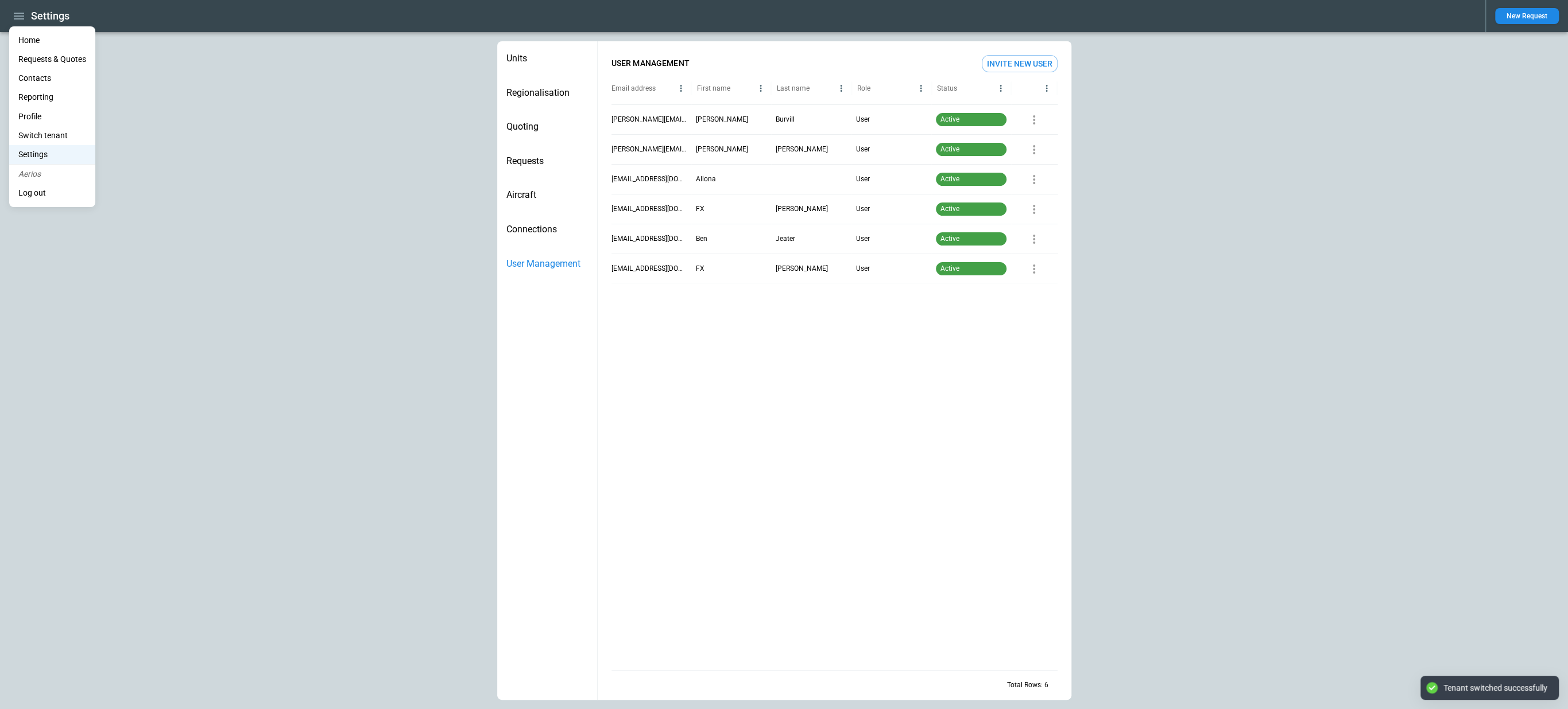
click at [23, 41] on li "Home" at bounding box center [52, 41] width 86 height 19
